Goal: Task Accomplishment & Management: Manage account settings

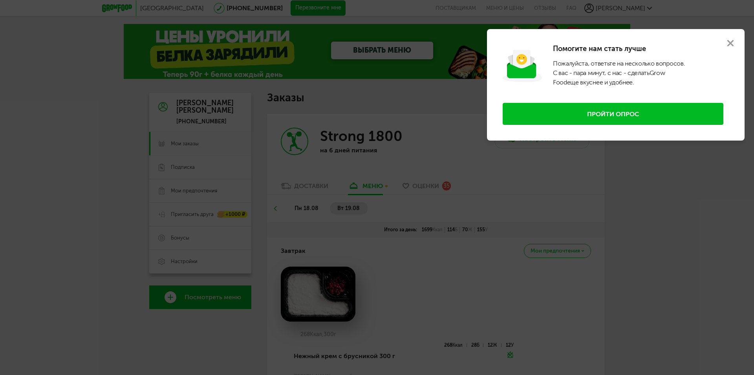
click at [729, 43] on use at bounding box center [730, 43] width 6 height 6
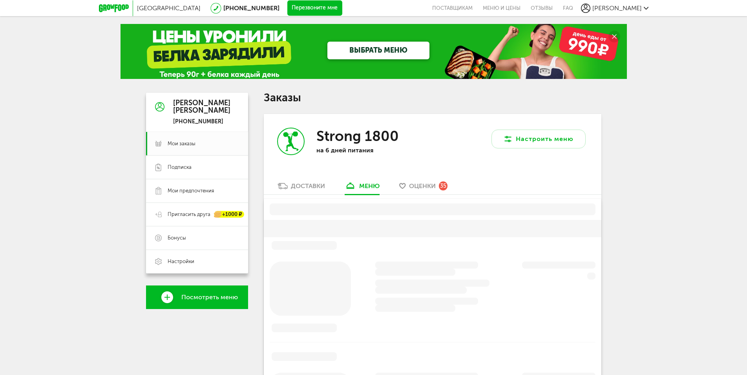
scroll to position [94, 0]
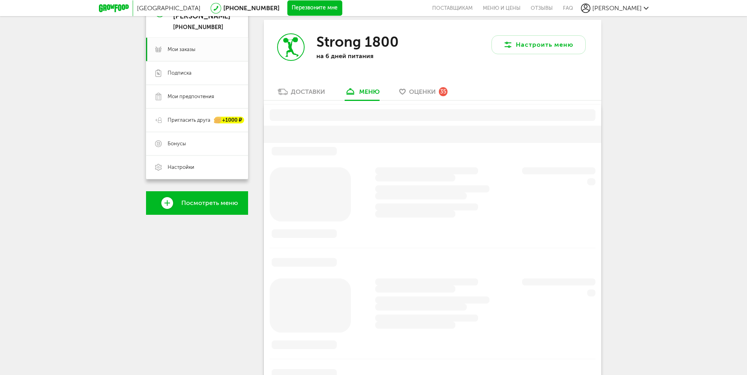
click at [310, 95] on div "Доставки" at bounding box center [308, 91] width 34 height 7
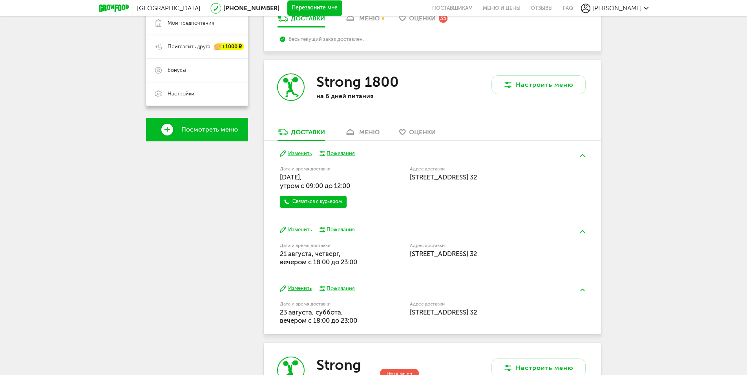
scroll to position [174, 0]
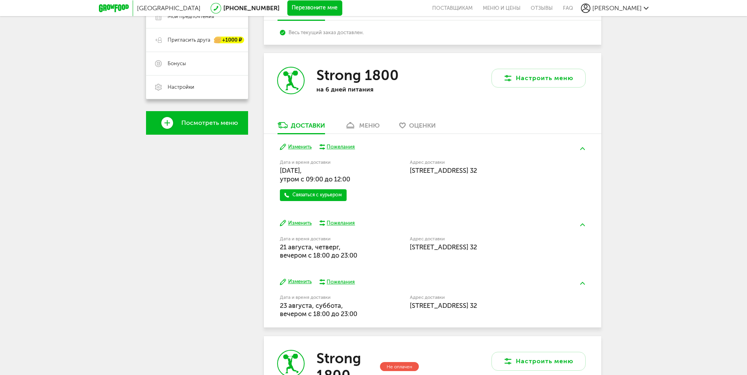
click at [299, 146] on button "Изменить" at bounding box center [296, 146] width 32 height 7
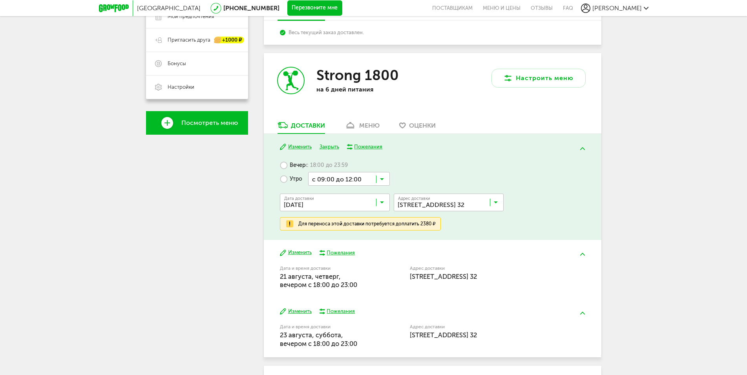
click at [382, 181] on icon at bounding box center [382, 181] width 4 height 8
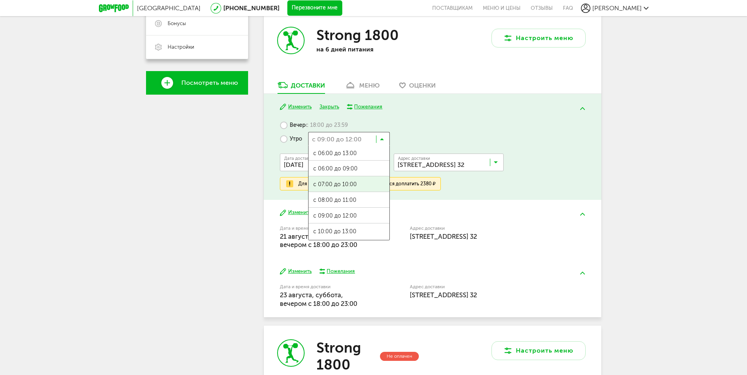
scroll to position [0, 0]
click at [383, 140] on icon at bounding box center [382, 141] width 4 height 8
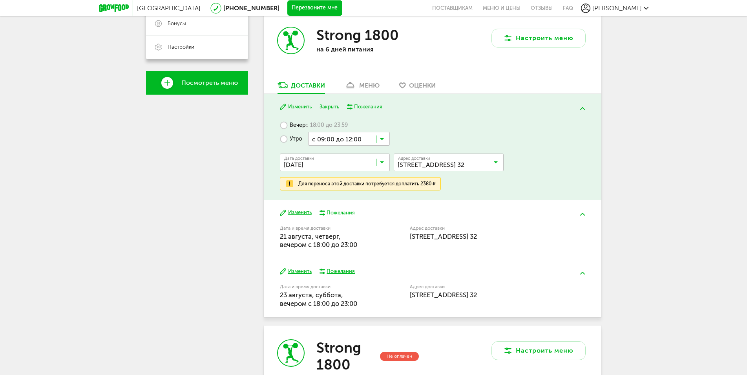
click at [383, 140] on icon at bounding box center [382, 141] width 4 height 8
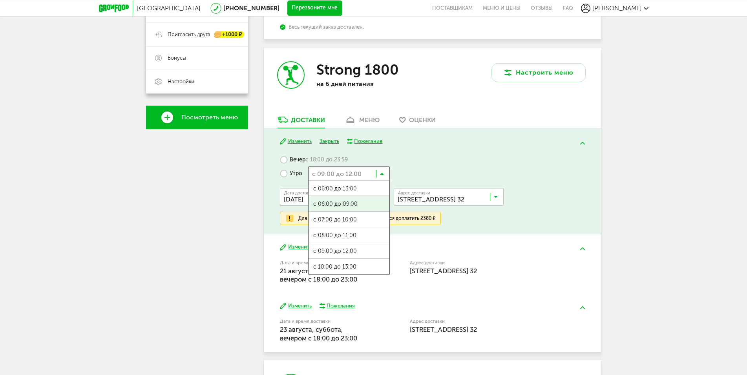
scroll to position [174, 0]
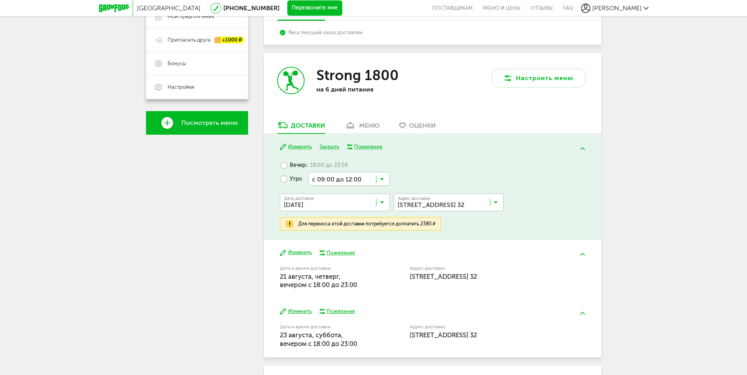
click at [382, 178] on icon at bounding box center [382, 181] width 4 height 8
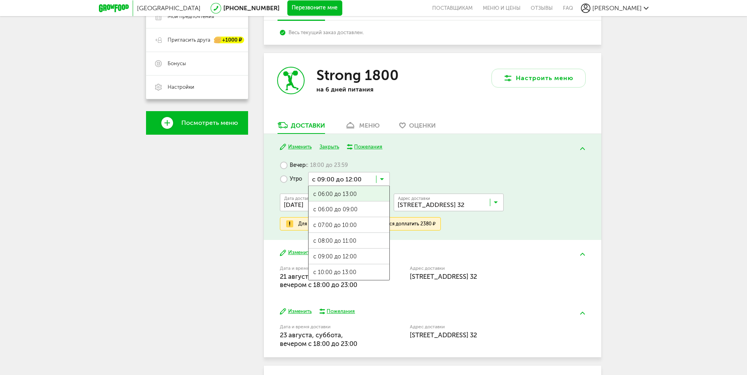
click at [381, 180] on icon at bounding box center [382, 181] width 4 height 8
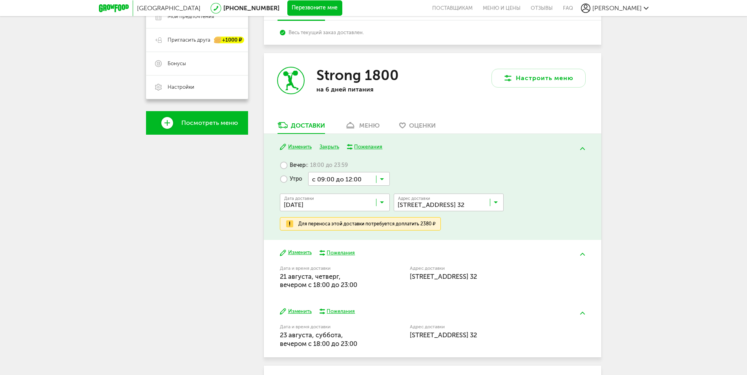
click at [381, 179] on icon at bounding box center [382, 181] width 4 height 8
click at [393, 225] on div "Для переноса этой доставки потребуется доплатить 2380 ₽" at bounding box center [366, 224] width 137 height 6
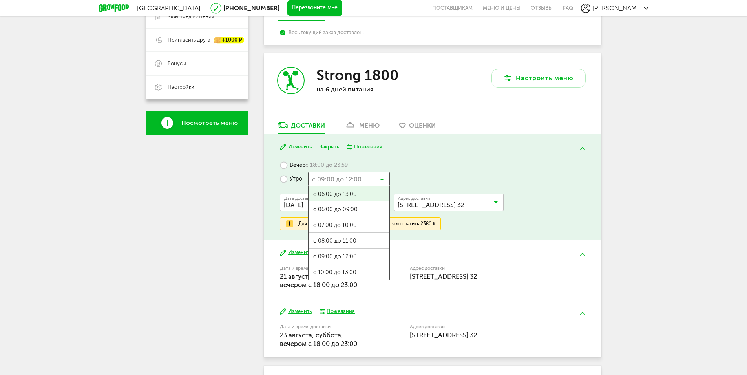
click at [365, 176] on input "Search for option" at bounding box center [349, 178] width 82 height 13
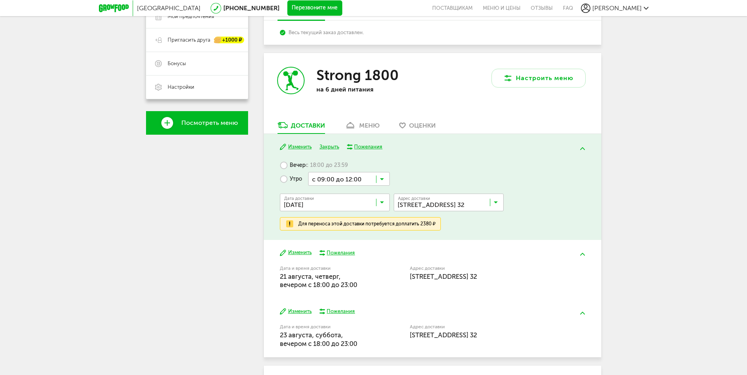
click at [365, 176] on input "Search for option" at bounding box center [349, 178] width 82 height 13
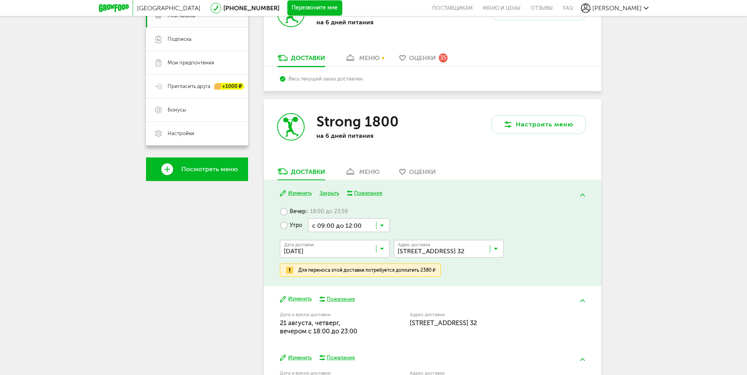
scroll to position [134, 0]
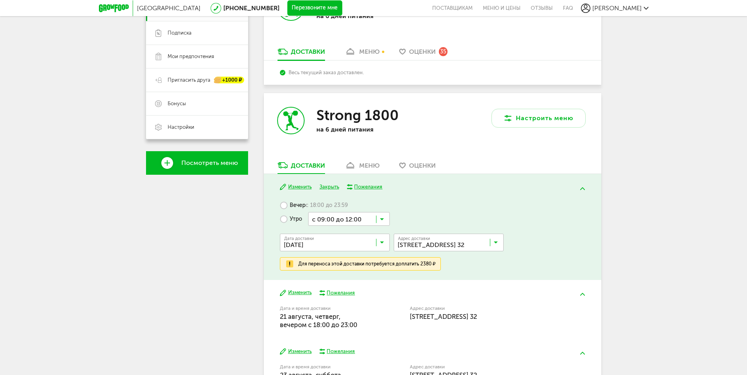
click at [357, 221] on input "Search for option" at bounding box center [349, 218] width 82 height 13
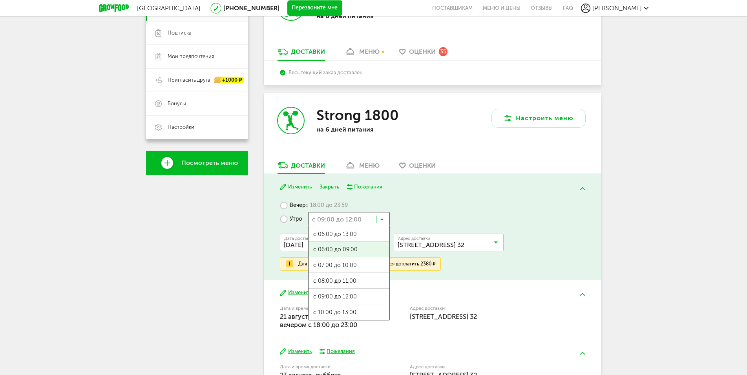
click at [410, 213] on div "Вечер с 18:00 до 23:59 Утро с 09:00 до 12:00 Загрузка... с 06:00 до 13:00 с 06:…" at bounding box center [432, 234] width 305 height 72
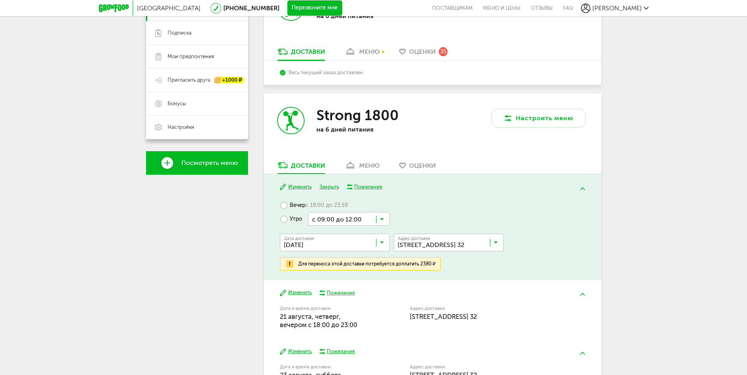
click at [300, 203] on label "Вечер с 18:00 до 23:59" at bounding box center [314, 205] width 68 height 14
click at [289, 205] on label "Вечер с 18:00 до 23:59" at bounding box center [314, 205] width 68 height 14
click at [283, 204] on label "Вечер с 18:00 до 23:59" at bounding box center [314, 205] width 68 height 14
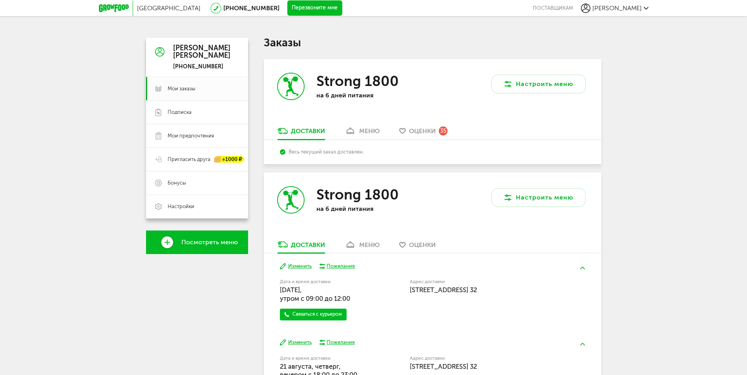
scroll to position [134, 0]
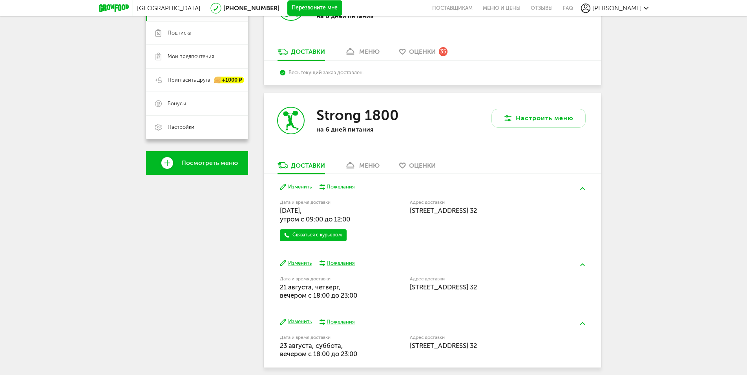
click at [298, 183] on div "Завтра Изменить Пожелания Дата и время доставки 20 августа, среда, утром c 09:0…" at bounding box center [433, 212] width 338 height 76
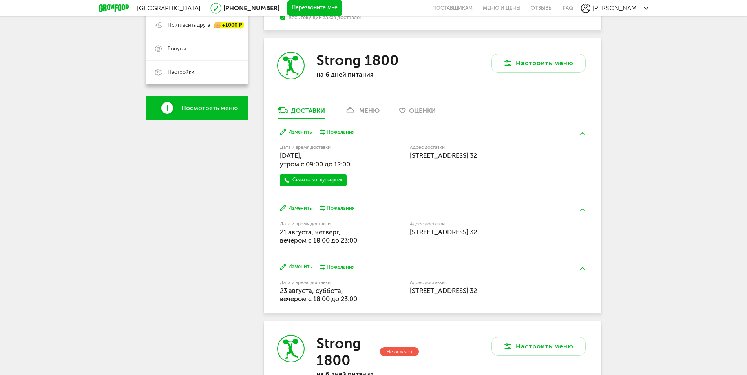
click at [303, 187] on div "Завтра Изменить Пожелания Дата и время доставки 20 августа, среда, утром c 09:0…" at bounding box center [433, 157] width 338 height 76
click at [296, 134] on button "Изменить" at bounding box center [296, 131] width 32 height 7
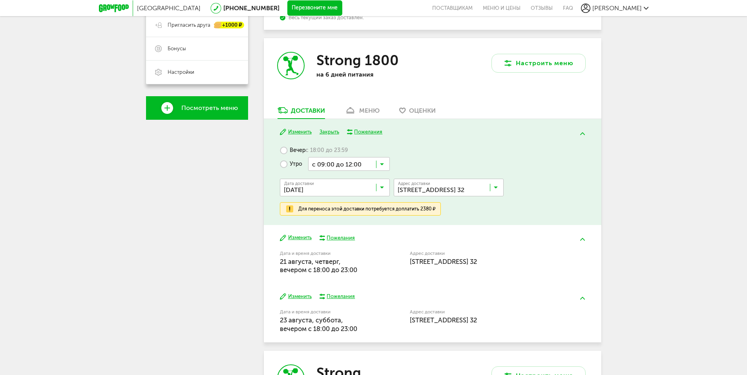
click at [292, 148] on label "Вечер с 18:00 до 23:59" at bounding box center [314, 150] width 68 height 14
click at [285, 150] on label "Вечер с 18:00 до 23:59" at bounding box center [314, 150] width 68 height 14
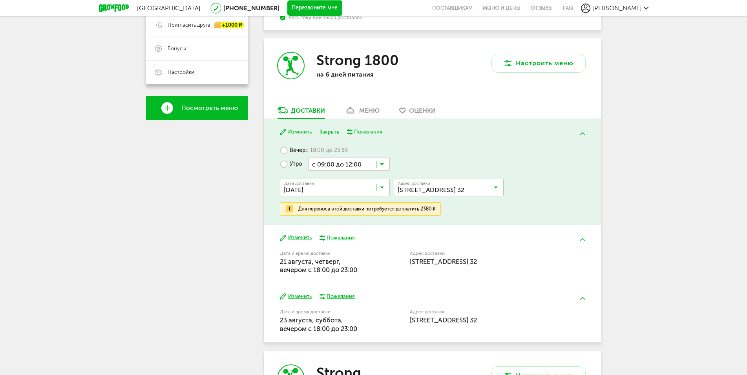
click at [284, 165] on label "Утро" at bounding box center [291, 164] width 22 height 14
click at [283, 146] on label "Вечер с 18:00 до 23:59" at bounding box center [314, 150] width 68 height 14
click at [302, 133] on button "Изменить" at bounding box center [296, 131] width 32 height 7
click at [285, 150] on label "Вечер с 18:00 до 23:59" at bounding box center [314, 150] width 68 height 14
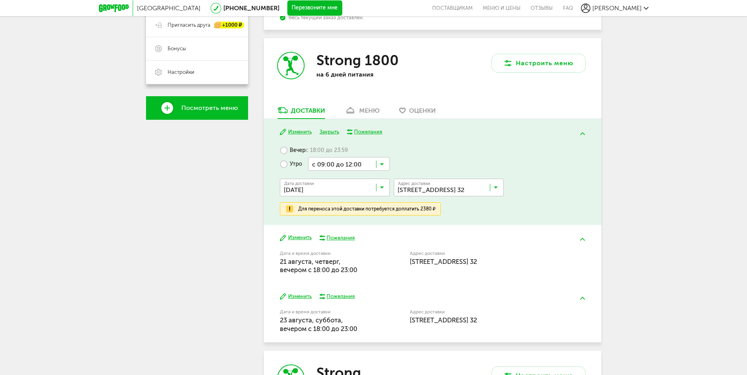
click at [304, 236] on button "Изменить" at bounding box center [296, 237] width 32 height 7
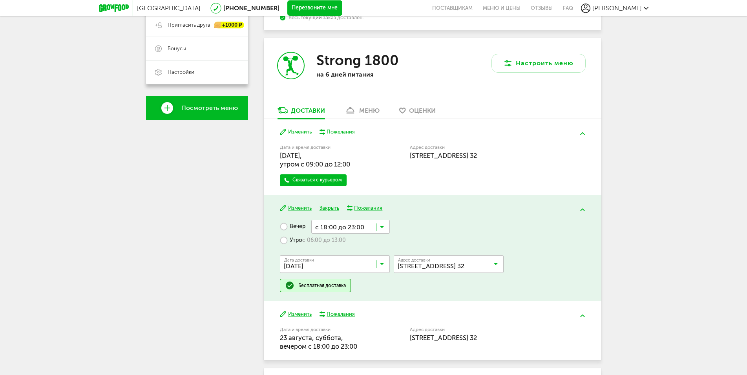
click at [295, 133] on button "Изменить" at bounding box center [296, 131] width 32 height 7
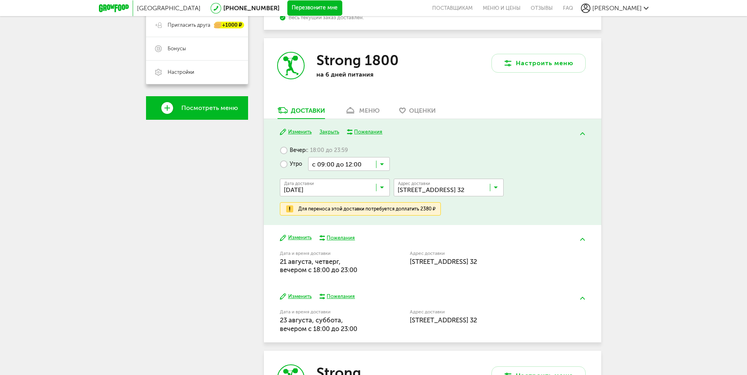
click at [373, 183] on input "Search for option" at bounding box center [337, 189] width 110 height 13
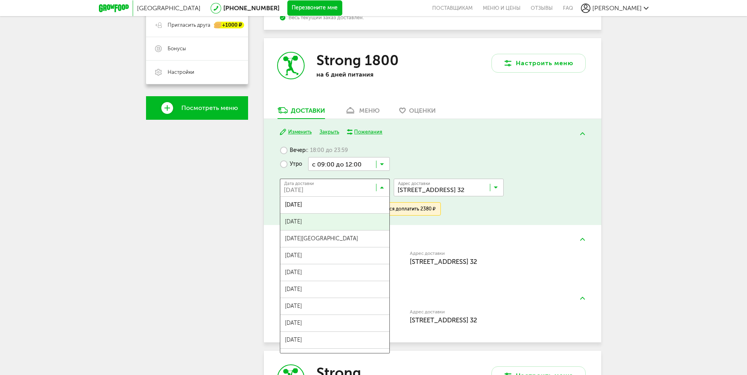
click at [345, 216] on ul "20 августа, среда 21 августа, четверг 22 августа, пятница 23 августа, суббота 2…" at bounding box center [335, 274] width 110 height 157
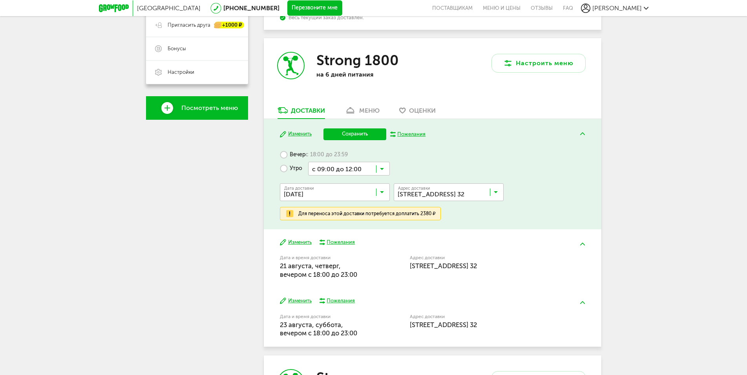
click at [297, 157] on label "Вечер с 18:00 до 23:59" at bounding box center [314, 155] width 68 height 14
click at [284, 155] on label "Вечер с 18:00 до 23:59" at bounding box center [314, 155] width 68 height 14
click at [285, 168] on label "Утро" at bounding box center [291, 169] width 22 height 14
click at [320, 167] on input "Search for option" at bounding box center [349, 168] width 82 height 13
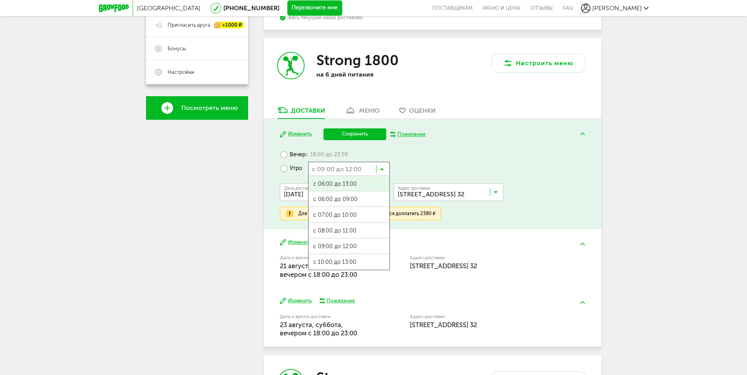
click at [332, 190] on span "с 06:00 до 13:00" at bounding box center [349, 184] width 81 height 16
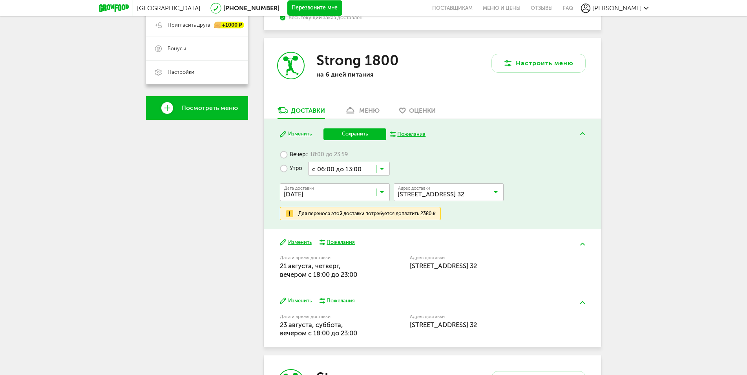
click at [289, 155] on label "Вечер с 18:00 до 23:59" at bounding box center [314, 155] width 68 height 14
click at [318, 95] on div "Strong 1800 на 6 дней питания" at bounding box center [348, 72] width 169 height 68
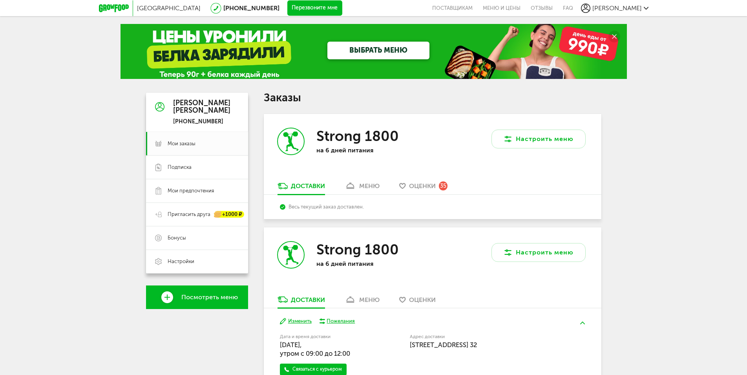
scroll to position [189, 0]
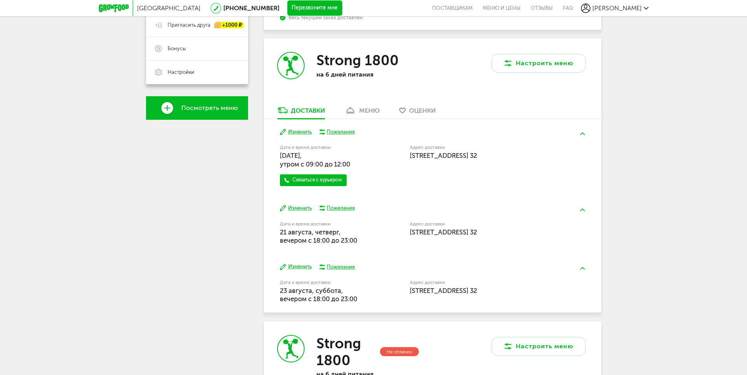
click at [302, 132] on button "Изменить" at bounding box center [296, 131] width 32 height 7
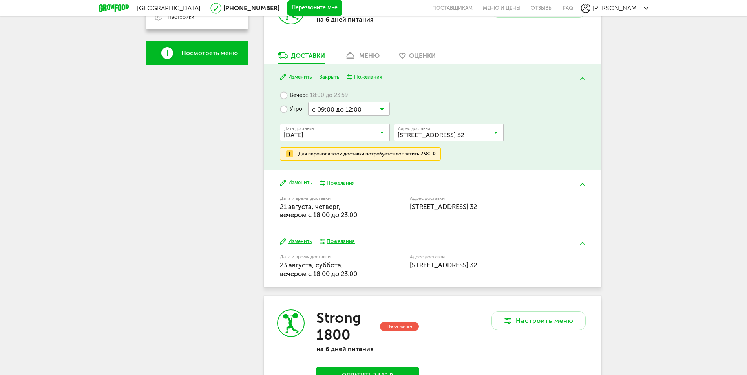
click at [298, 75] on button "Изменить" at bounding box center [296, 76] width 32 height 7
click at [585, 79] on img at bounding box center [582, 78] width 5 height 3
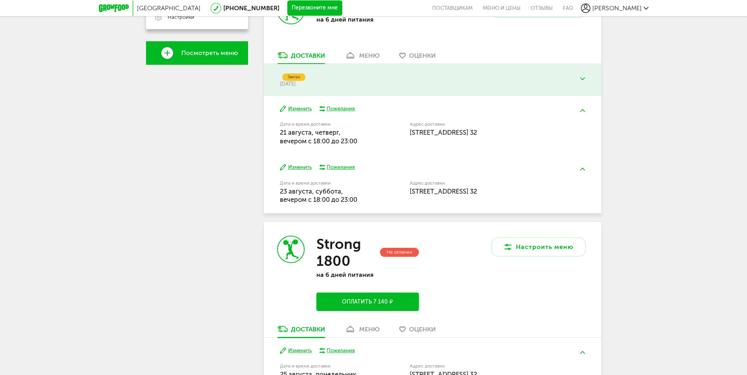
click at [322, 129] on div "Дата и время доставки 21 августа, четверг, вечером c 18:00 до 23:00" at bounding box center [325, 133] width 90 height 23
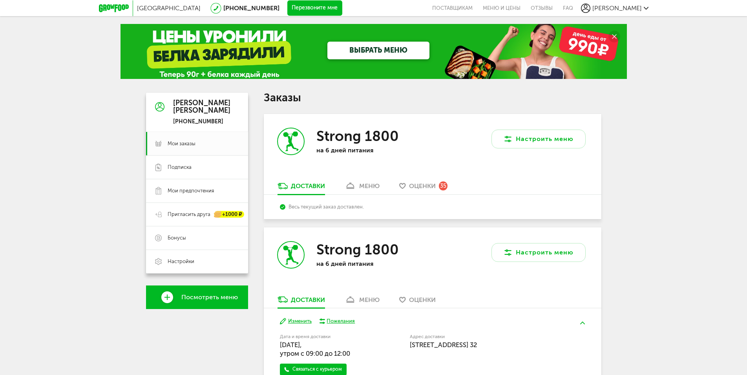
scroll to position [244, 0]
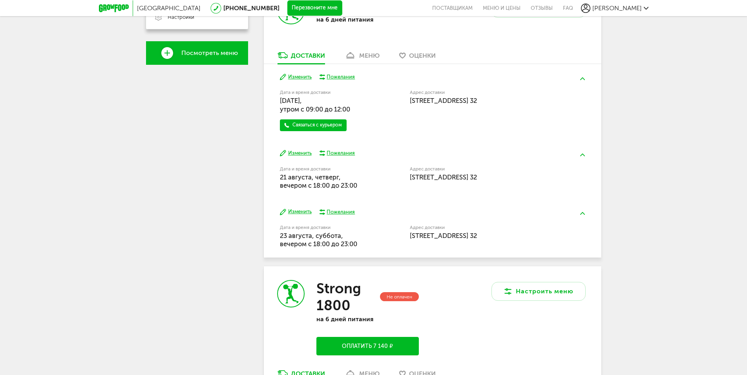
click at [294, 154] on button "Изменить" at bounding box center [296, 153] width 32 height 7
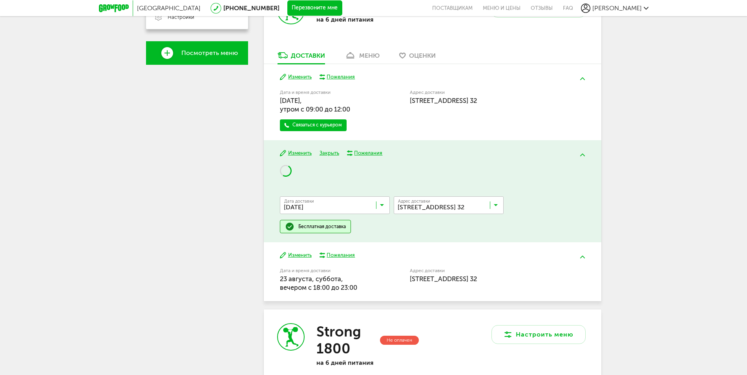
scroll to position [299, 0]
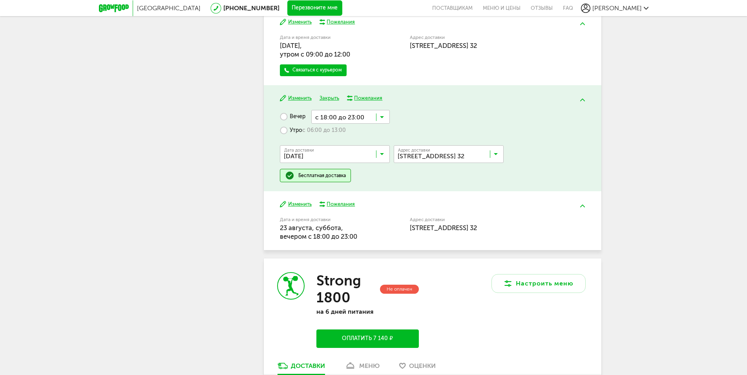
click at [345, 152] on input "Search for option" at bounding box center [337, 155] width 110 height 13
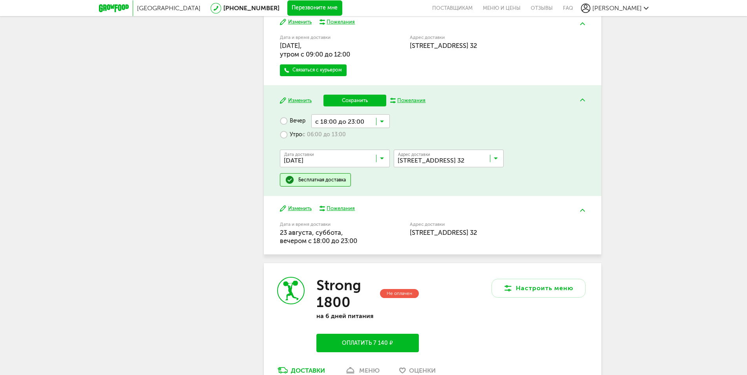
click at [345, 238] on span "[DATE]" at bounding box center [334, 243] width 109 height 16
click at [301, 133] on label "Утро с 06:00 до 13:00" at bounding box center [313, 135] width 66 height 14
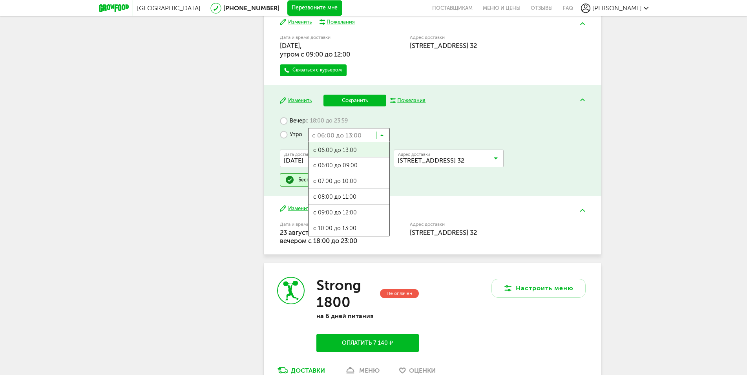
click at [350, 135] on input "Search for option" at bounding box center [349, 134] width 82 height 13
click at [357, 211] on span "с 09:00 до 12:00" at bounding box center [349, 212] width 81 height 16
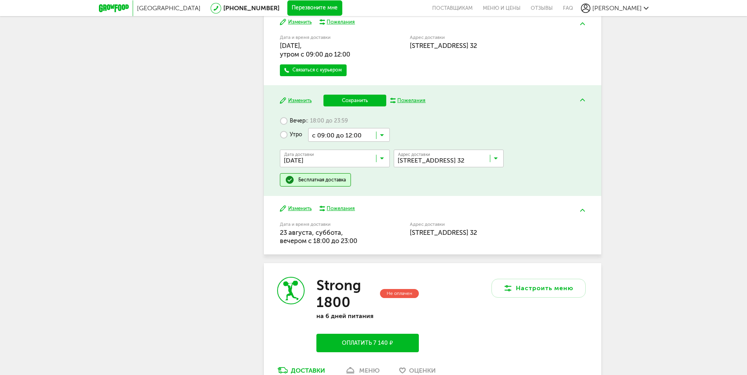
click at [338, 166] on input "Search for option" at bounding box center [337, 159] width 110 height 13
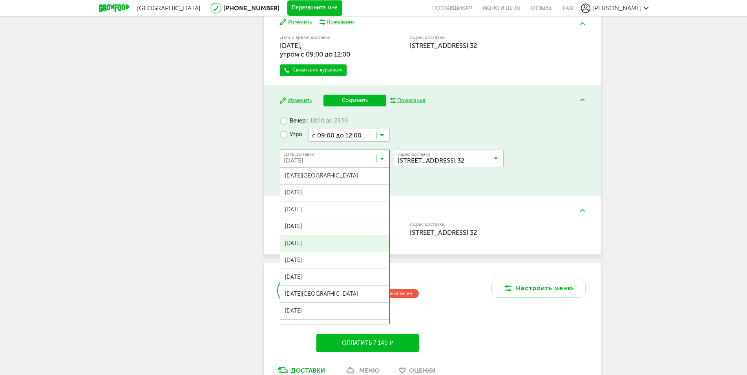
click at [341, 241] on span "[DATE]" at bounding box center [334, 243] width 109 height 16
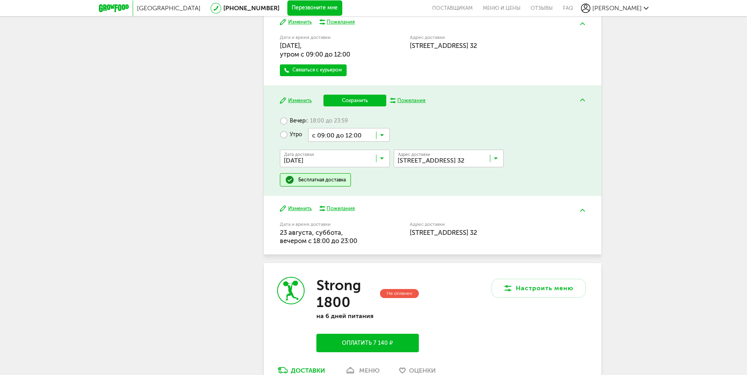
click at [352, 104] on button "Сохранить" at bounding box center [354, 101] width 63 height 12
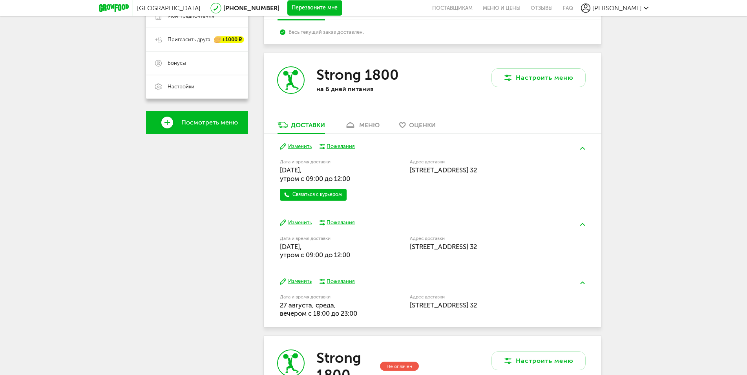
scroll to position [187, 0]
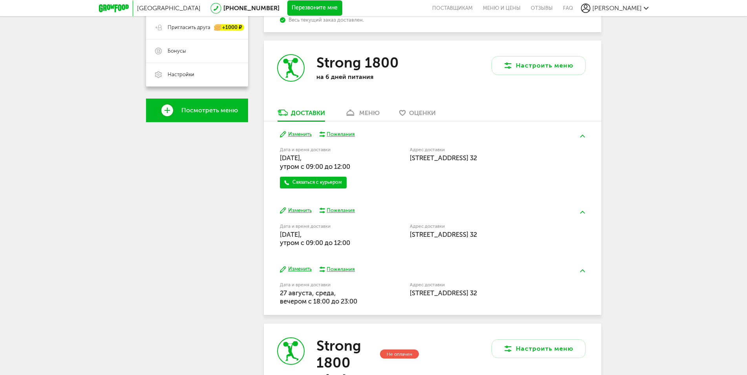
click at [365, 118] on link "меню" at bounding box center [362, 114] width 43 height 13
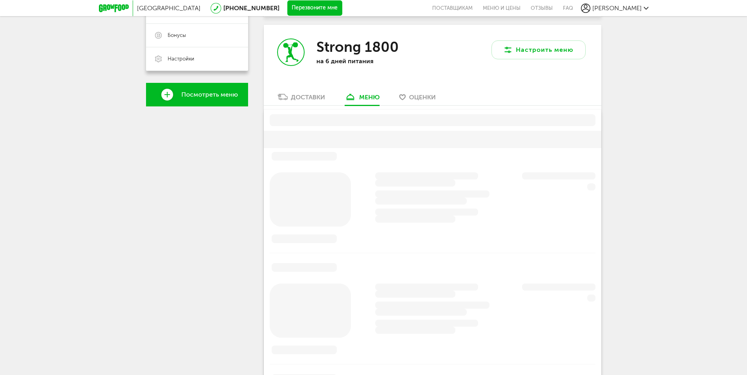
scroll to position [208, 0]
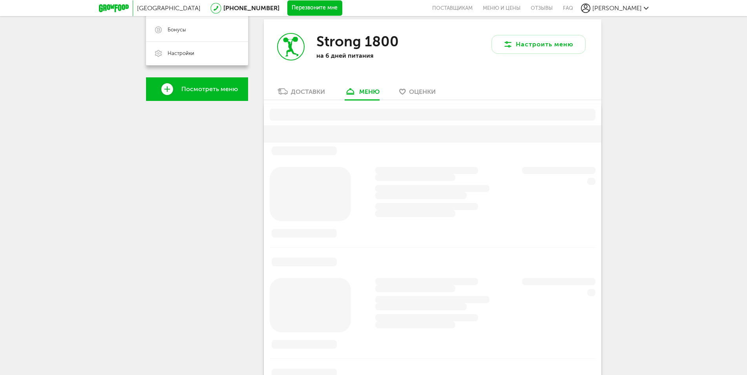
click at [331, 75] on div "Strong 1800 на 6 дней питания" at bounding box center [348, 53] width 169 height 68
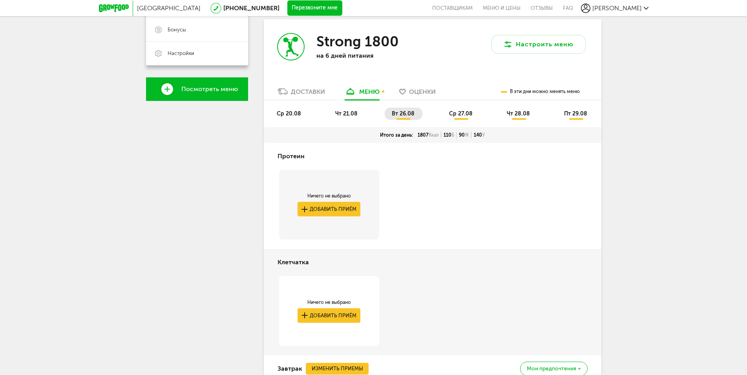
click at [308, 93] on div "Доставки" at bounding box center [308, 91] width 34 height 7
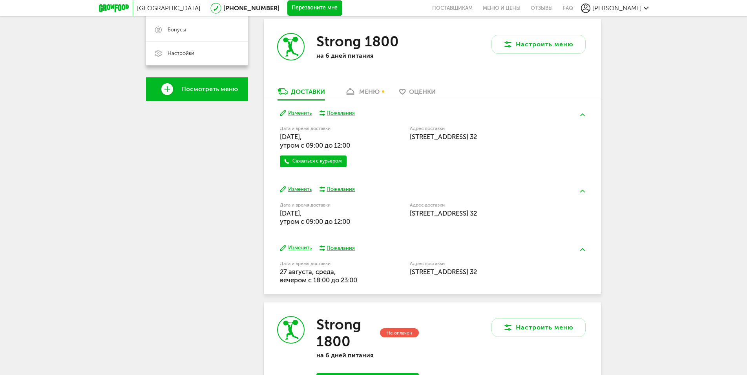
click at [308, 111] on button "Изменить" at bounding box center [296, 113] width 32 height 7
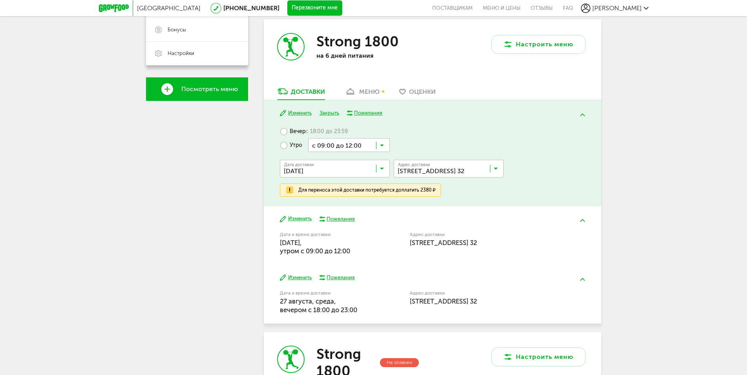
click at [357, 144] on input "Search for option" at bounding box center [349, 144] width 82 height 13
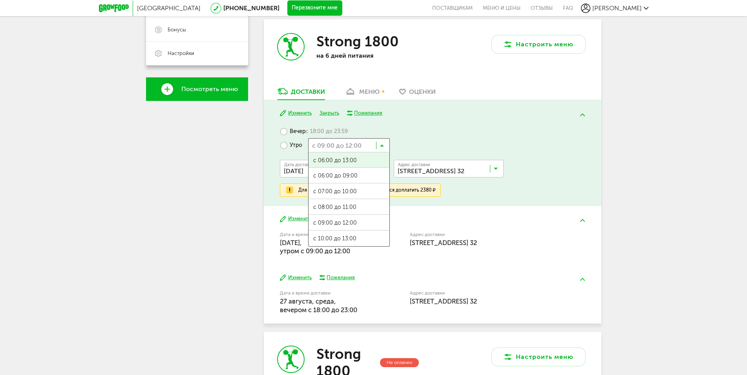
click at [379, 144] on input "Search for option" at bounding box center [349, 144] width 82 height 13
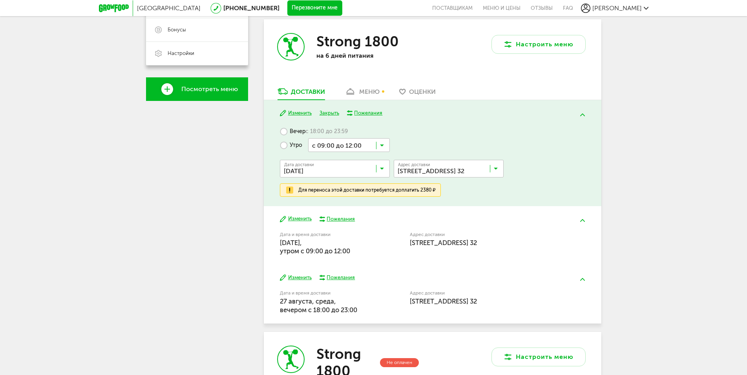
click at [348, 190] on div "Для переноса этой доставки потребуется доплатить 2380 ₽" at bounding box center [366, 190] width 137 height 6
click at [361, 139] on input "Search for option" at bounding box center [349, 144] width 82 height 13
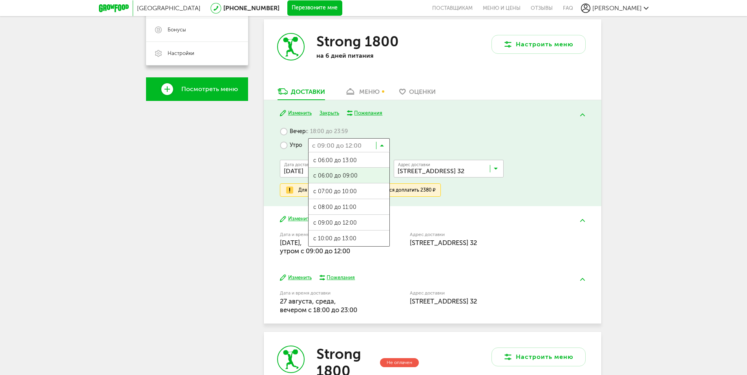
click at [354, 170] on ul "с 06:00 до 13:00 с 06:00 до 09:00 с 07:00 до 10:00 с 08:00 до 11:00 с 09:00 до …" at bounding box center [349, 199] width 82 height 95
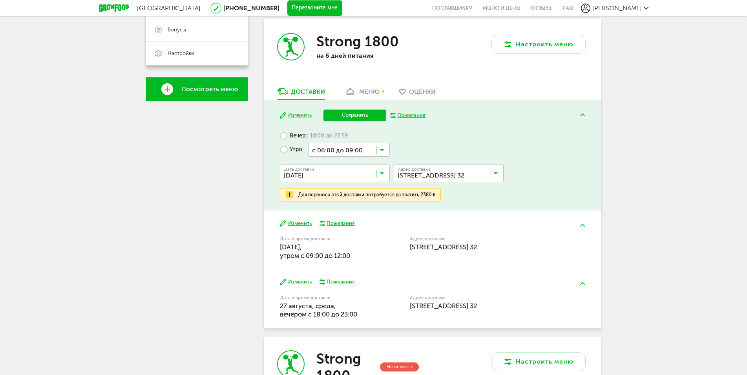
click at [638, 6] on span "[PERSON_NAME]" at bounding box center [616, 7] width 49 height 7
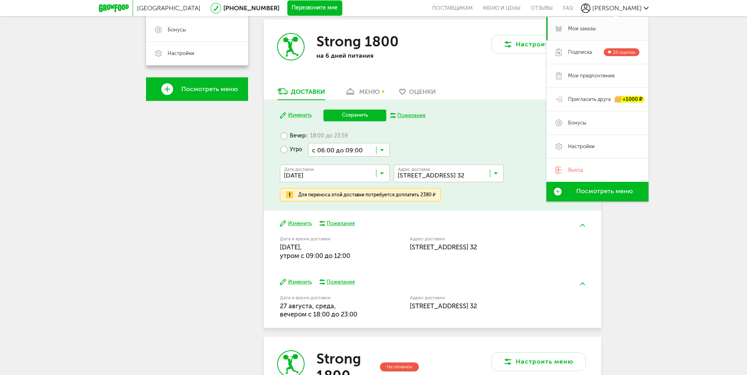
click at [674, 156] on div "Москва [PHONE_NUMBER] Перезвоните мне поставщикам Меню и цены Отзывы FAQ [PERSO…" at bounding box center [373, 230] width 747 height 876
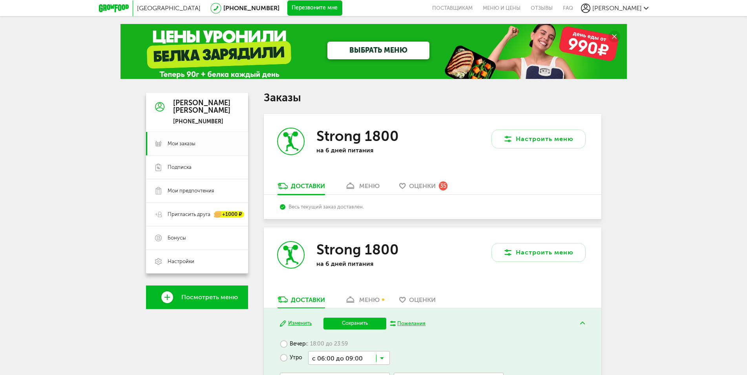
scroll to position [120, 0]
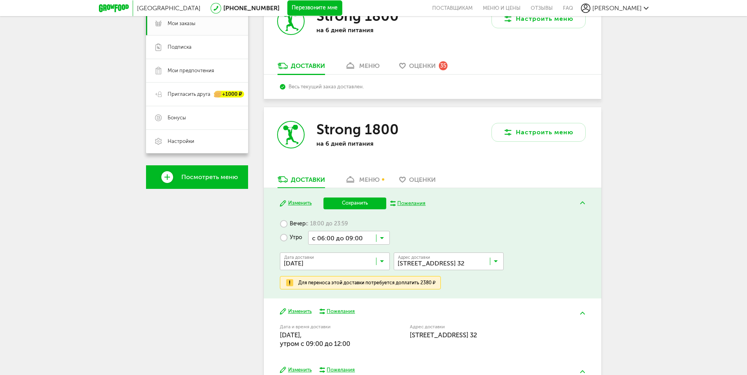
click at [299, 201] on button "Изменить" at bounding box center [296, 202] width 32 height 7
click at [352, 259] on input "Search for option" at bounding box center [337, 262] width 110 height 13
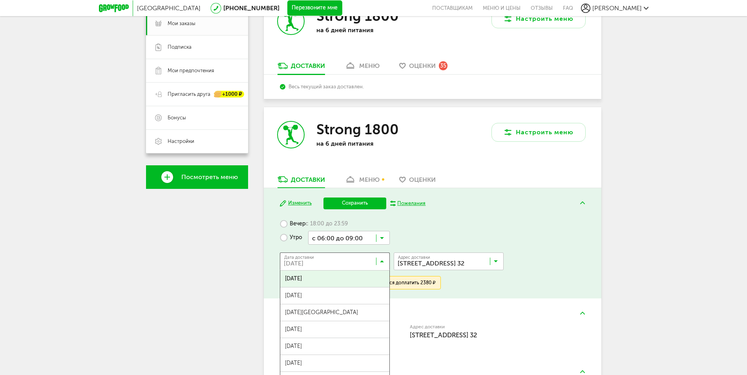
click at [352, 259] on input "Search for option" at bounding box center [337, 262] width 110 height 13
